Goal: Find specific fact: Find specific fact

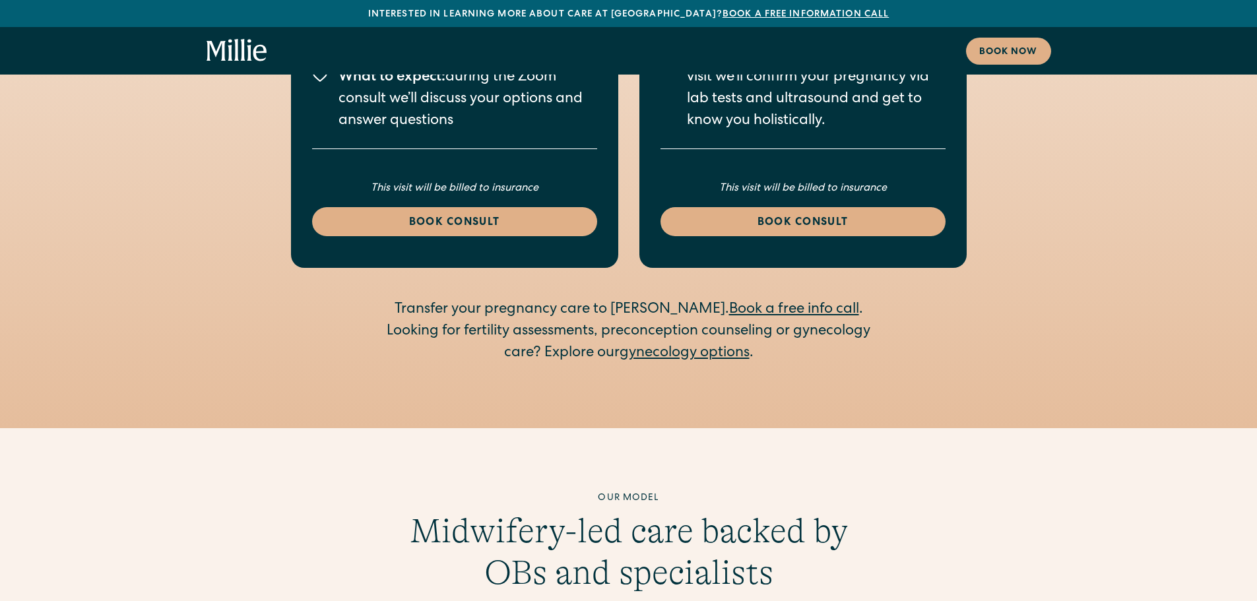
scroll to position [2507, 0]
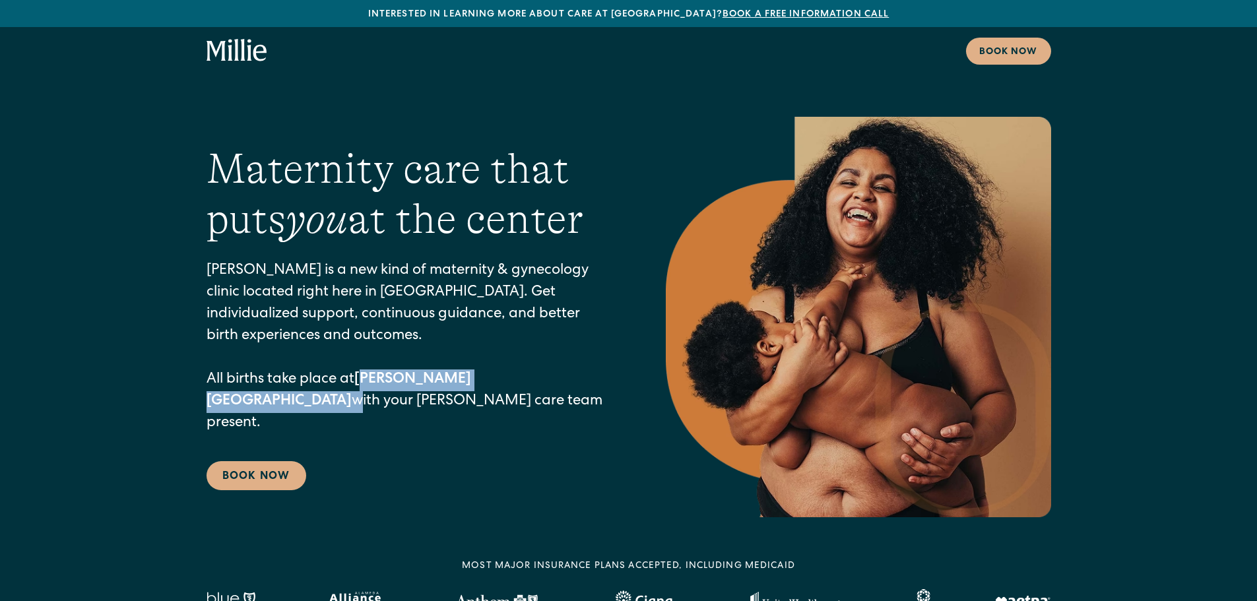
drag, startPoint x: 365, startPoint y: 377, endPoint x: 497, endPoint y: 375, distance: 132.0
click at [497, 375] on p "[PERSON_NAME] is a new kind of maternity & gynecology clinic located right here…" at bounding box center [409, 348] width 406 height 174
click at [493, 375] on p "[PERSON_NAME] is a new kind of maternity & gynecology clinic located right here…" at bounding box center [409, 348] width 406 height 174
drag, startPoint x: 491, startPoint y: 375, endPoint x: 363, endPoint y: 382, distance: 128.2
click at [363, 382] on p "[PERSON_NAME] is a new kind of maternity & gynecology clinic located right here…" at bounding box center [409, 348] width 406 height 174
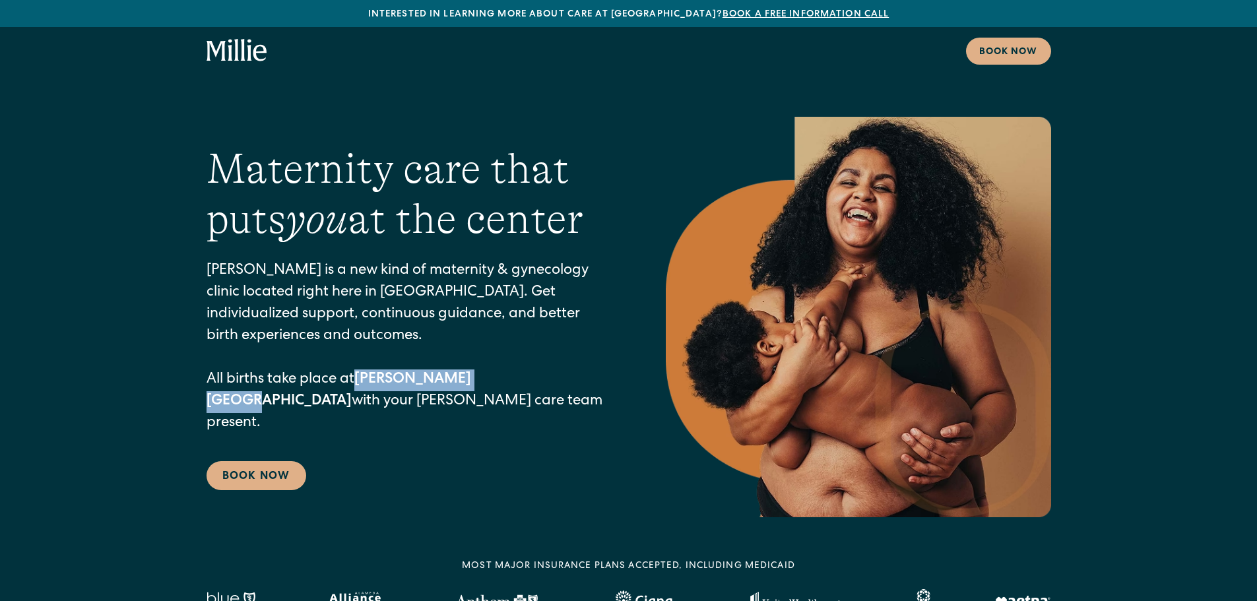
copy strong "[PERSON_NAME][GEOGRAPHIC_DATA]"
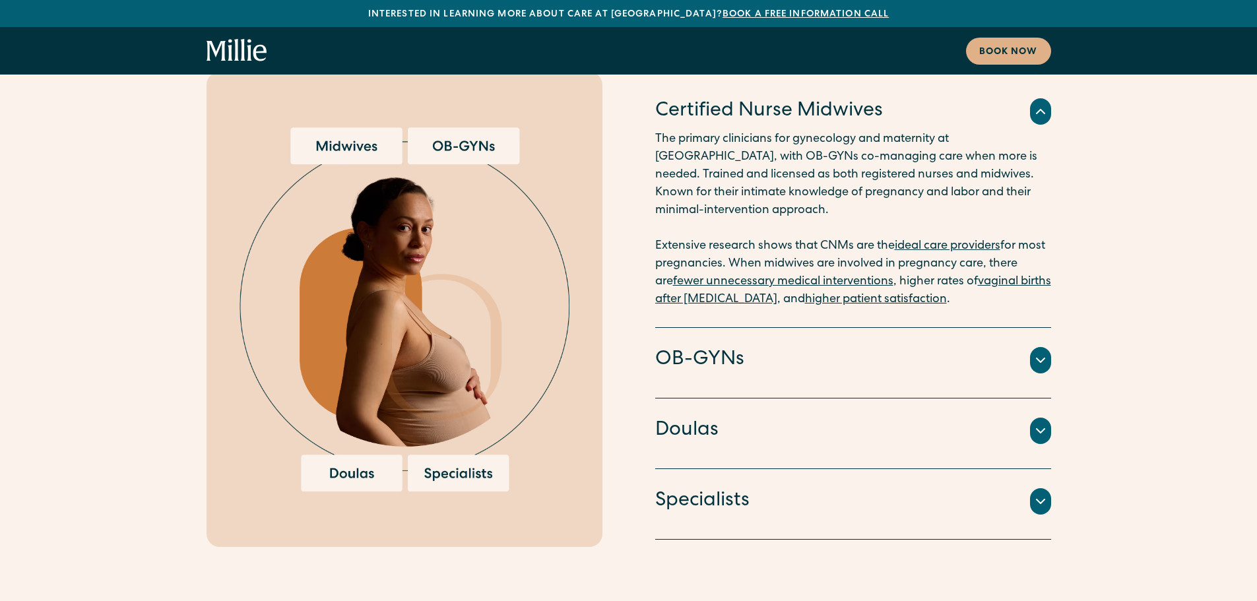
scroll to position [3035, 0]
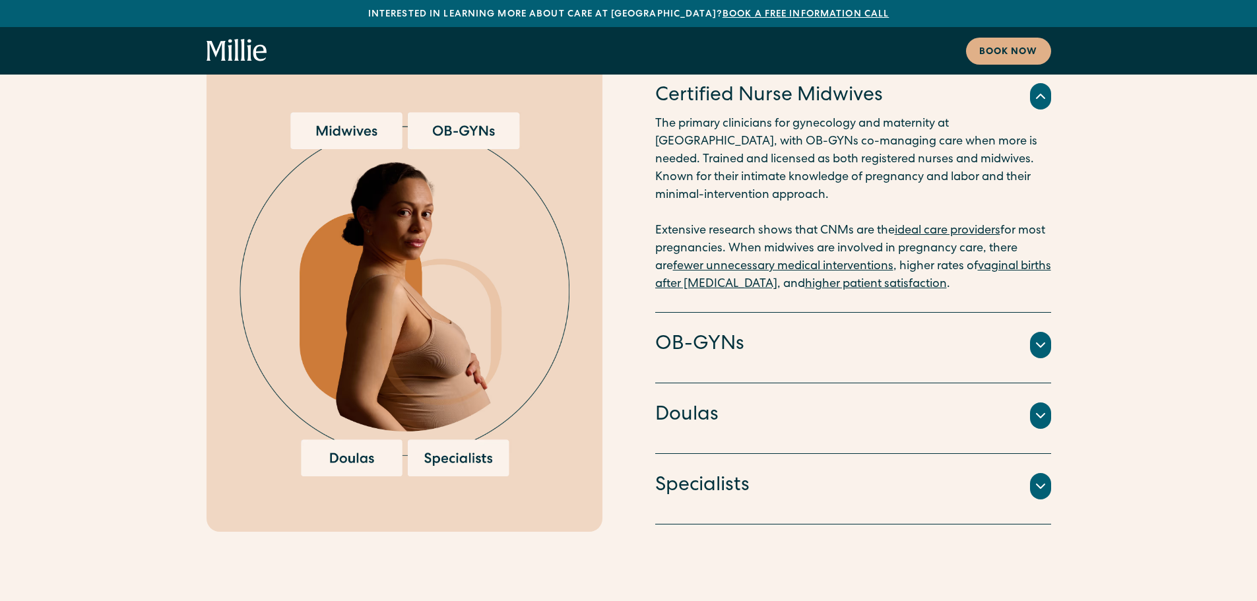
click at [1036, 478] on icon at bounding box center [1040, 486] width 16 height 16
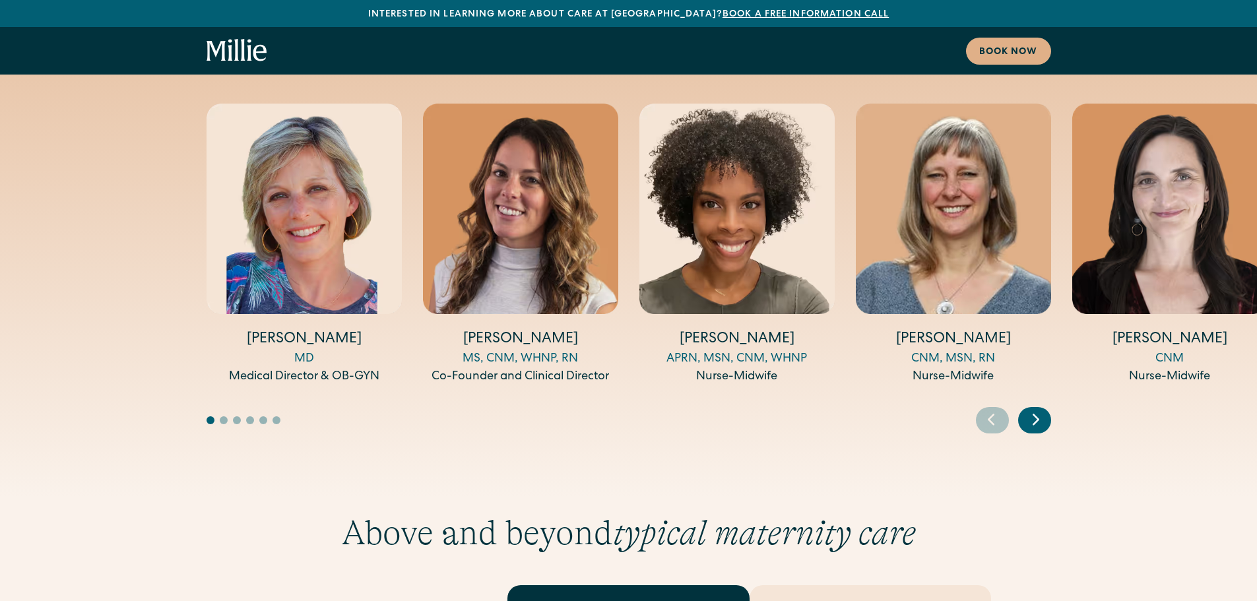
scroll to position [4816, 0]
click at [1042, 408] on icon "Next slide" at bounding box center [1036, 418] width 20 height 20
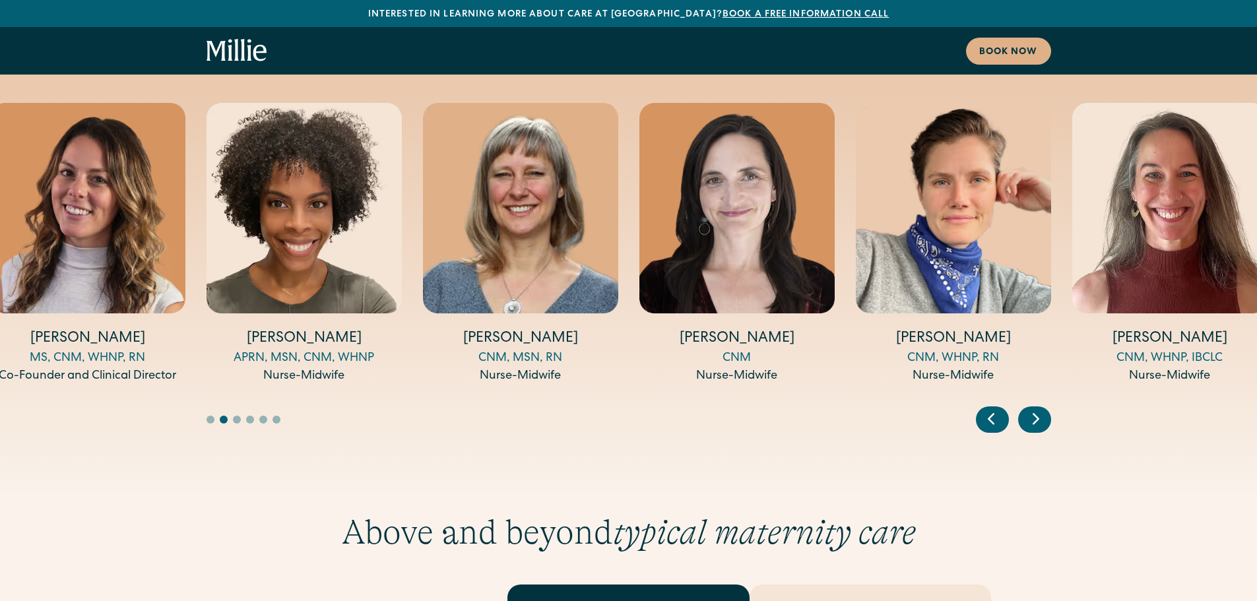
click at [1042, 408] on icon "Next slide" at bounding box center [1036, 418] width 20 height 20
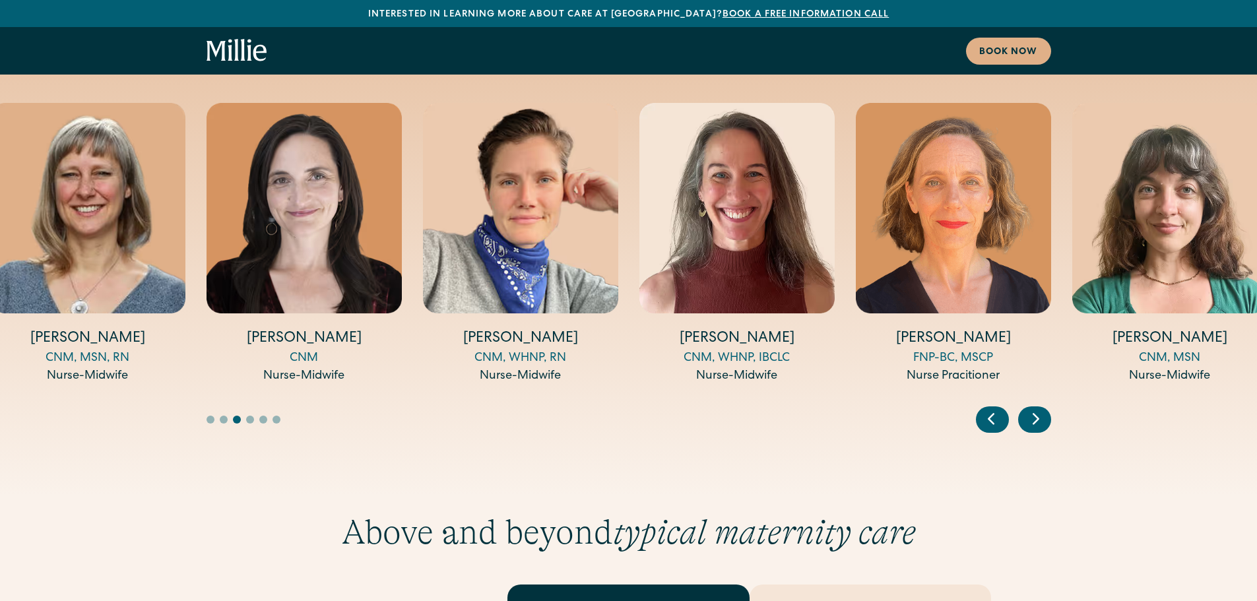
click at [1042, 408] on icon "Next slide" at bounding box center [1036, 418] width 20 height 20
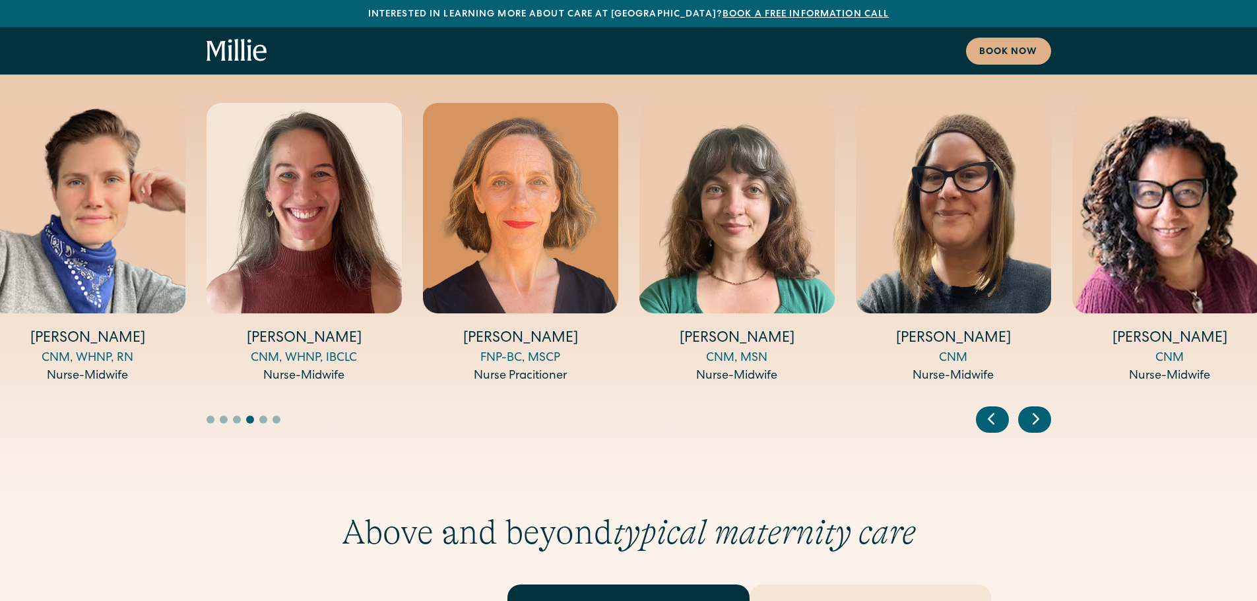
click at [1042, 408] on icon "Next slide" at bounding box center [1036, 418] width 20 height 20
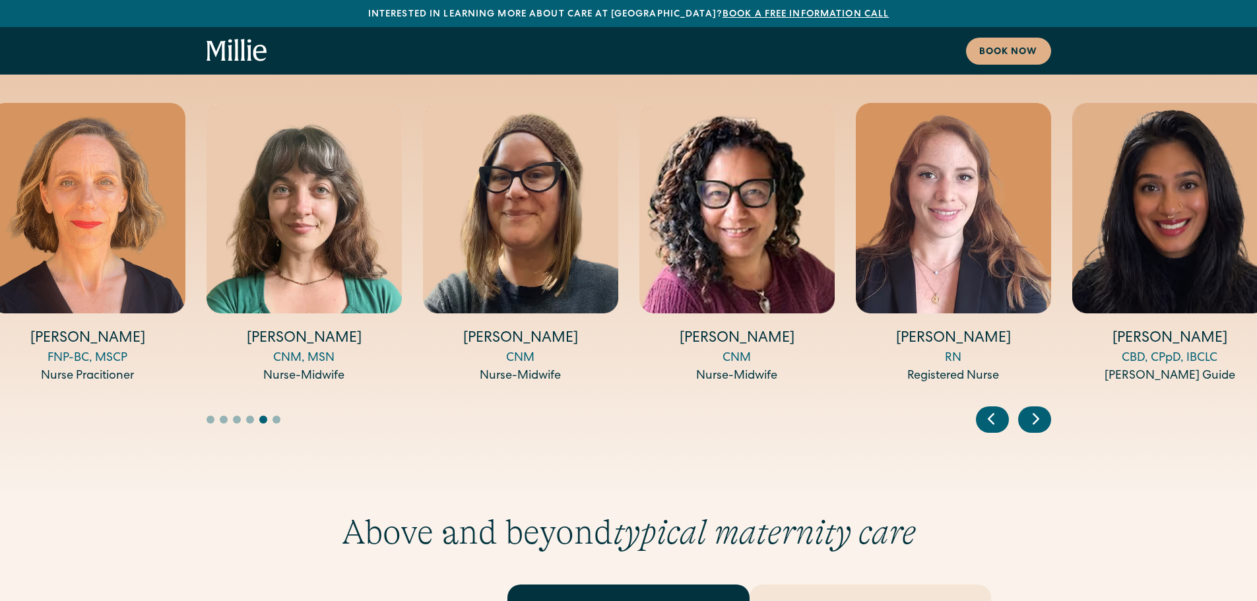
click at [1042, 408] on icon "Next slide" at bounding box center [1036, 418] width 20 height 20
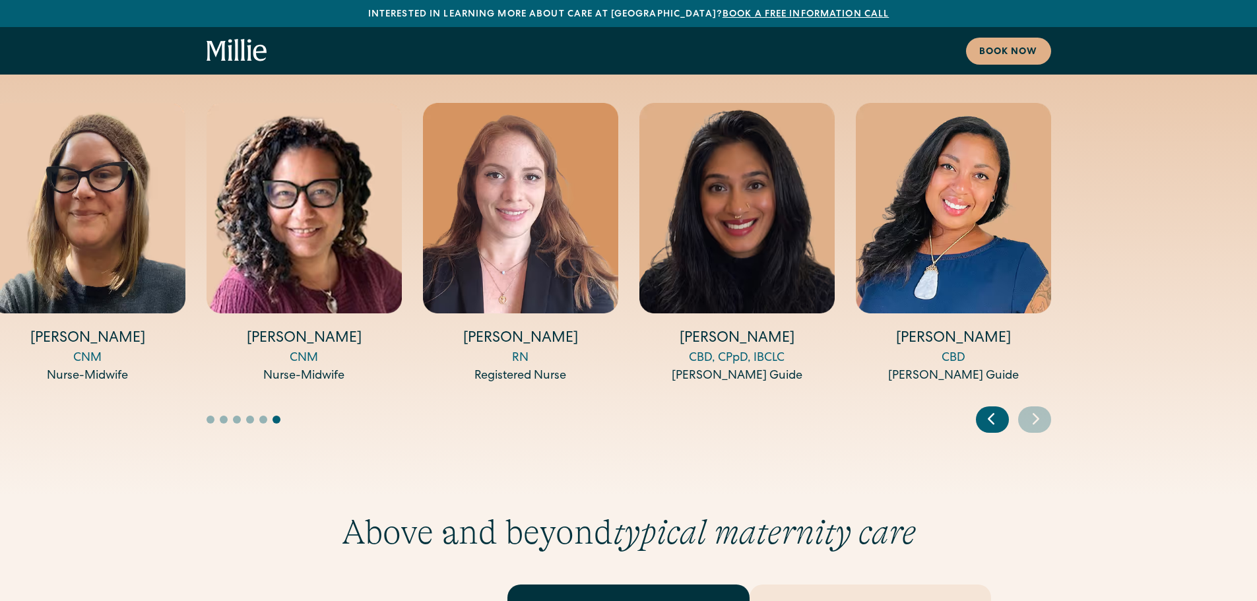
click at [1042, 408] on icon "Next slide" at bounding box center [1036, 418] width 20 height 20
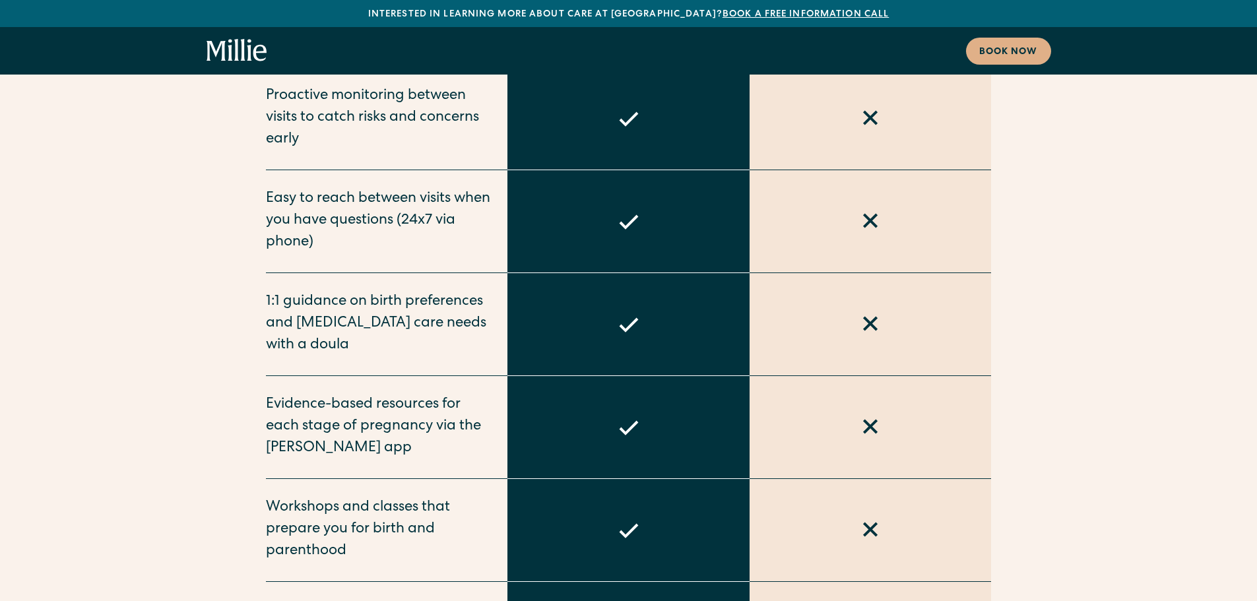
scroll to position [5806, 0]
